Goal: Use online tool/utility: Utilize a website feature to perform a specific function

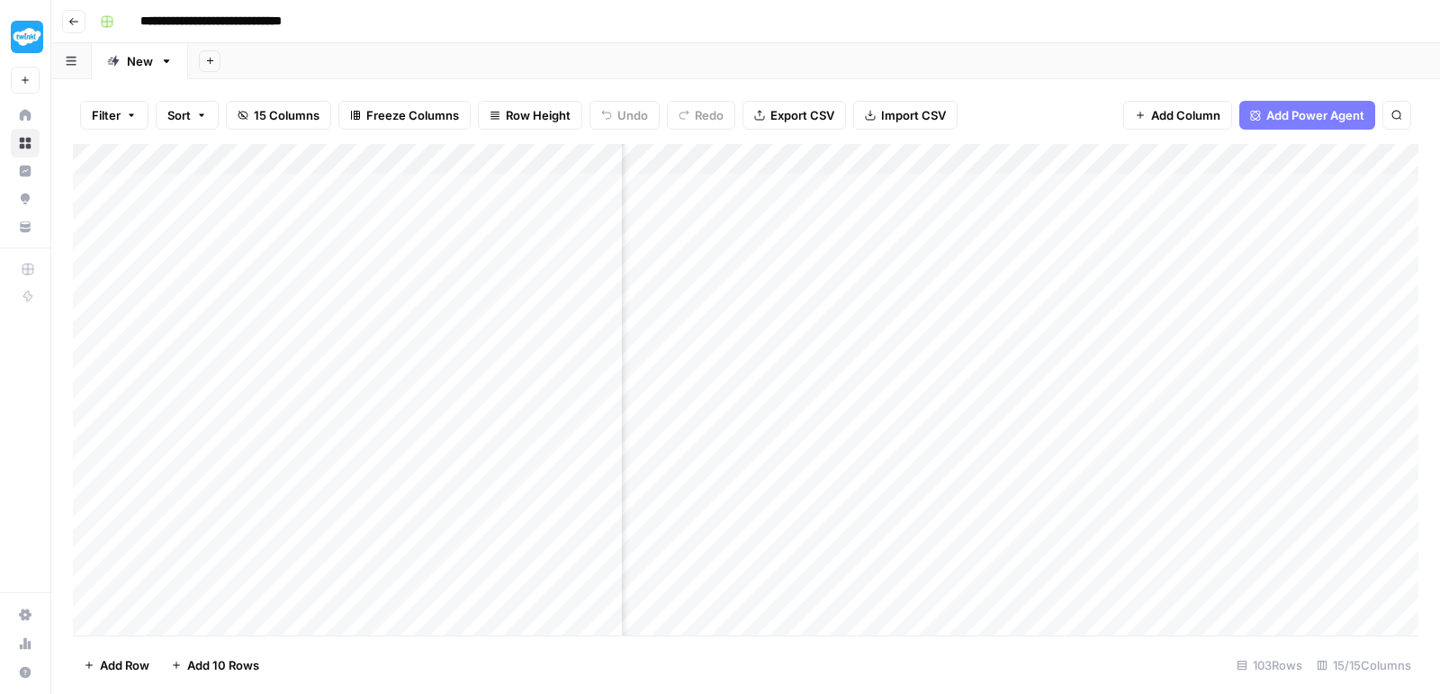
scroll to position [0, 508]
click at [245, 489] on div "Add Column" at bounding box center [745, 392] width 1345 height 497
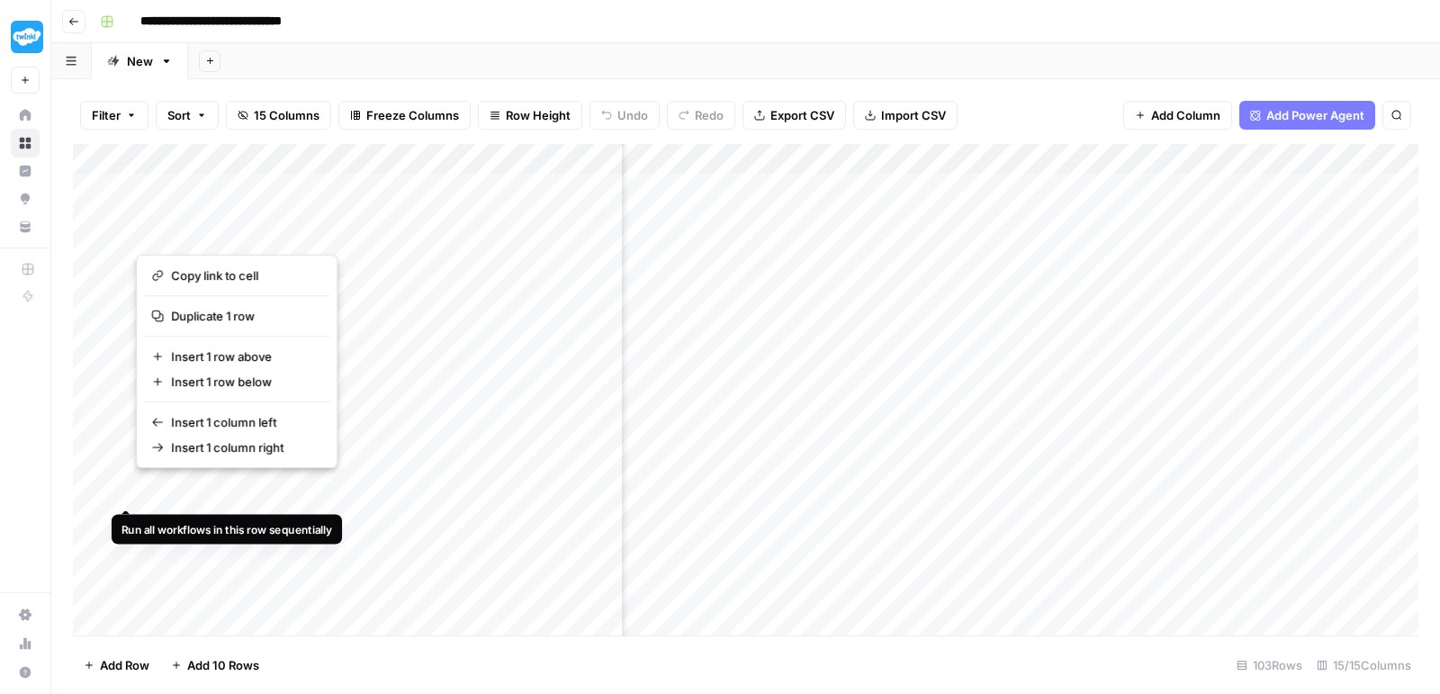
click at [119, 485] on div "Add Column" at bounding box center [745, 392] width 1345 height 497
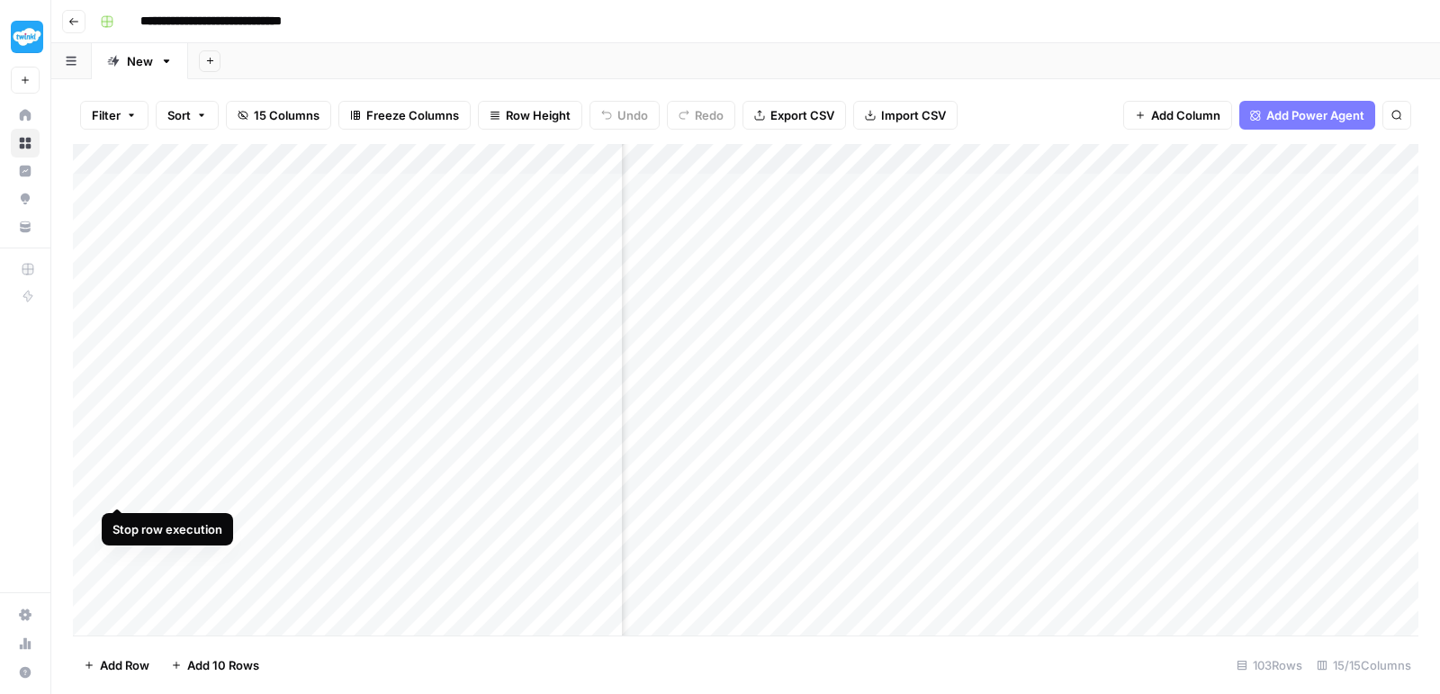
click at [125, 489] on div "Add Column" at bounding box center [745, 392] width 1345 height 497
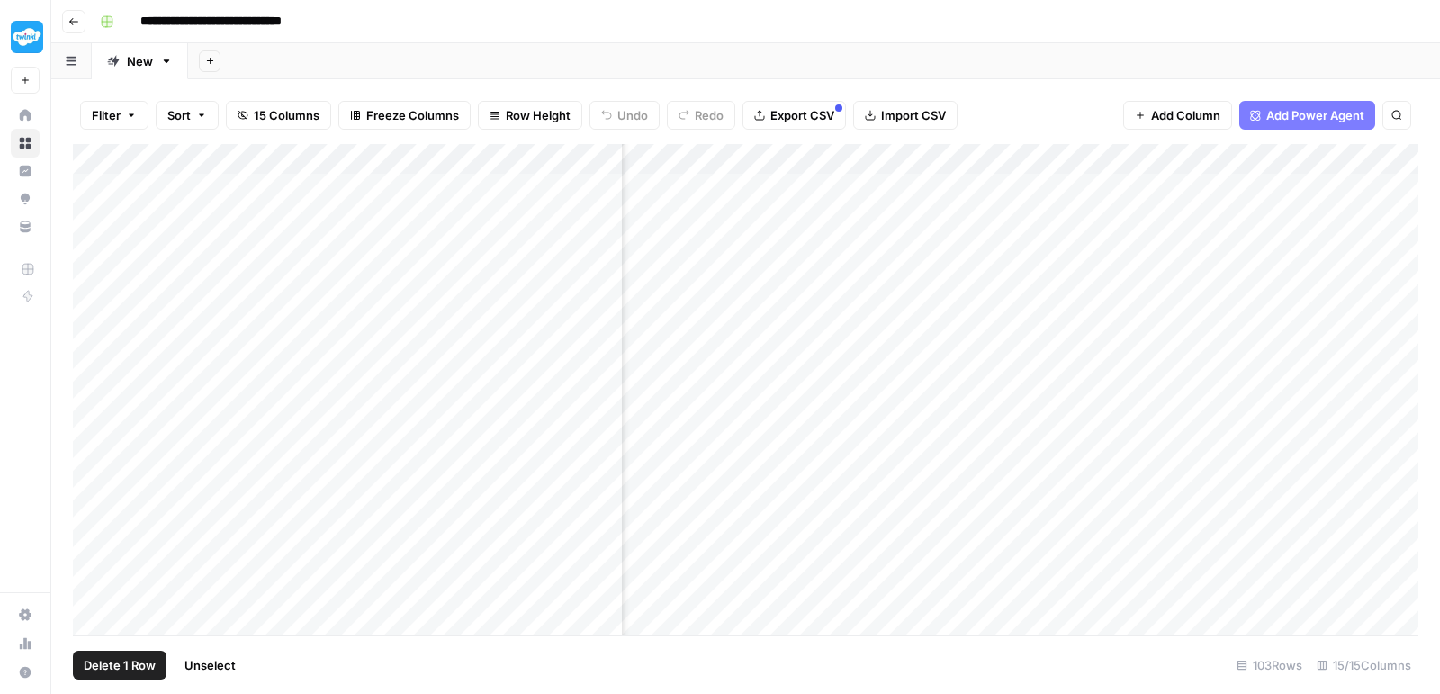
click at [98, 489] on div "Add Column" at bounding box center [745, 392] width 1345 height 497
click at [92, 522] on div "Add Column" at bounding box center [745, 392] width 1345 height 497
click at [82, 583] on div "Add Column" at bounding box center [745, 392] width 1345 height 497
click at [95, 583] on div "Add Column" at bounding box center [745, 392] width 1345 height 497
click at [153, 667] on span "Delete 3 Rows" at bounding box center [124, 665] width 80 height 18
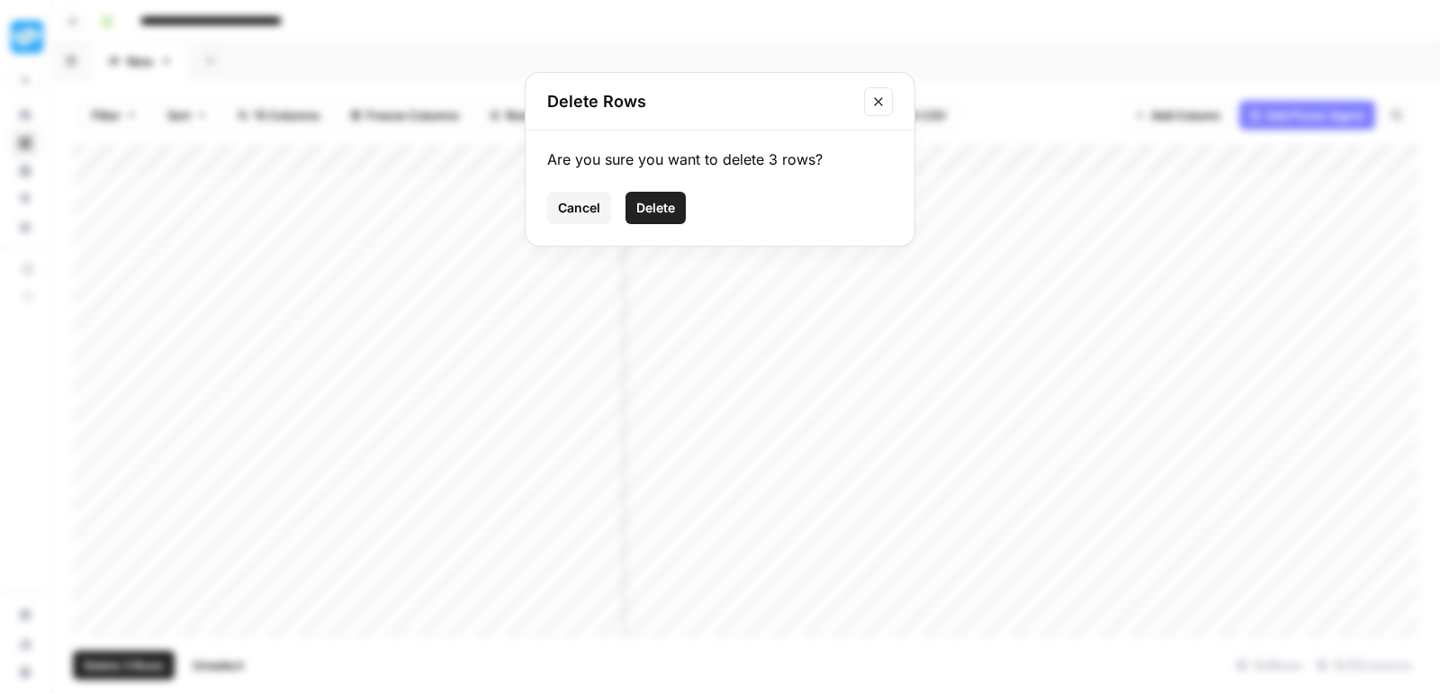
click at [677, 197] on button "Delete" at bounding box center [655, 208] width 60 height 32
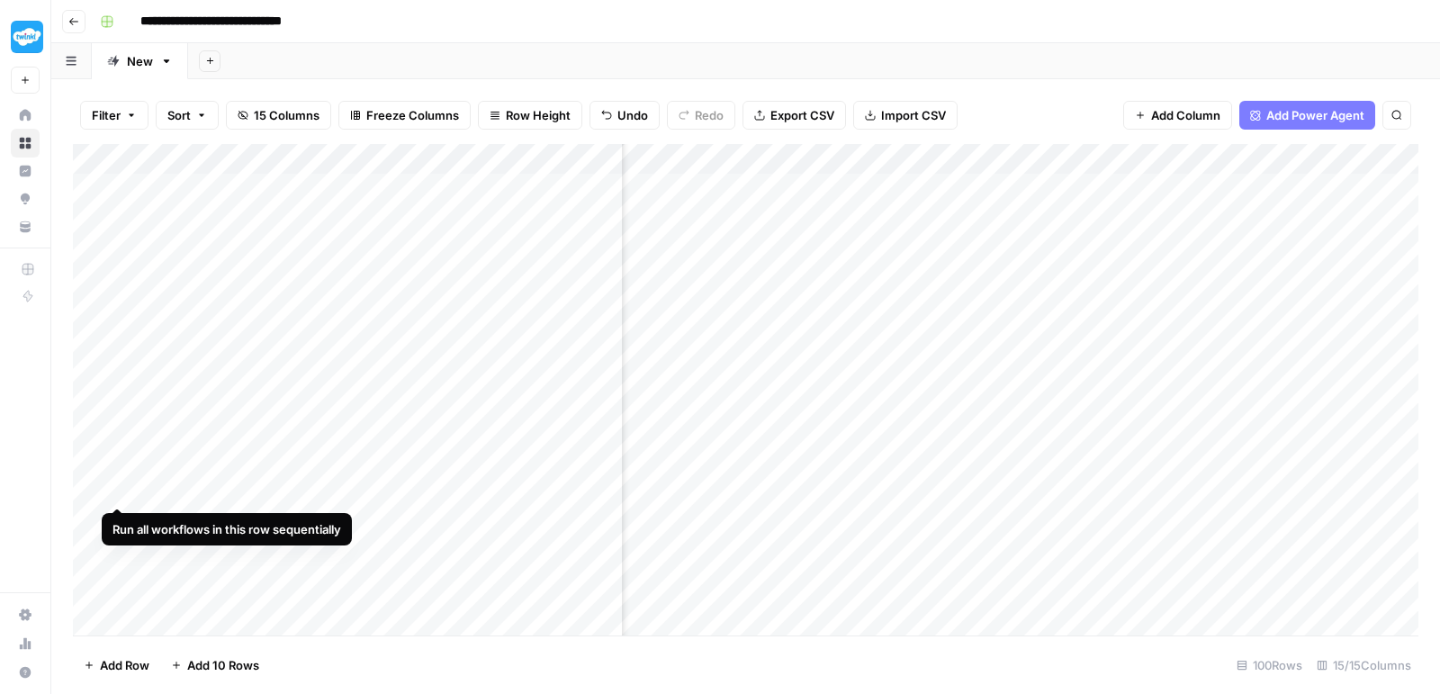
click at [111, 484] on div "Add Column" at bounding box center [745, 392] width 1345 height 497
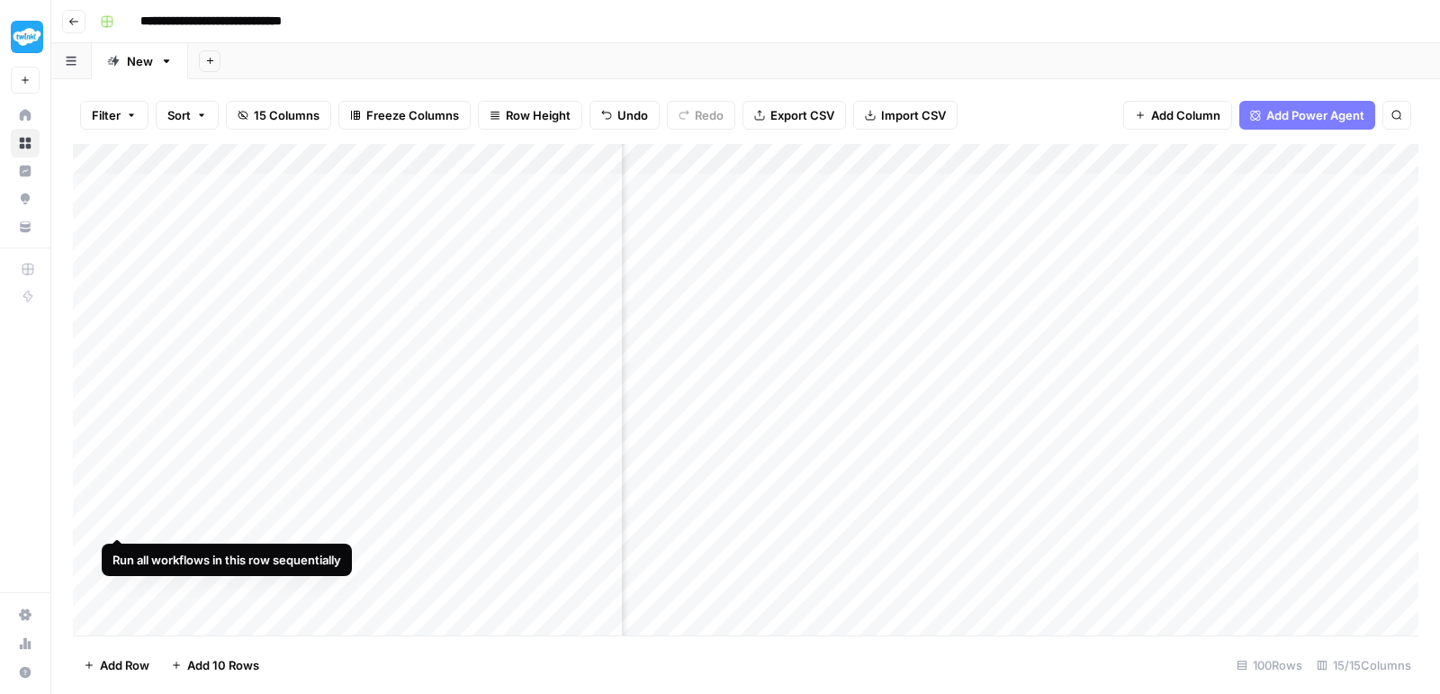
click at [118, 517] on div "Add Column" at bounding box center [745, 392] width 1345 height 497
